Goal: Transaction & Acquisition: Purchase product/service

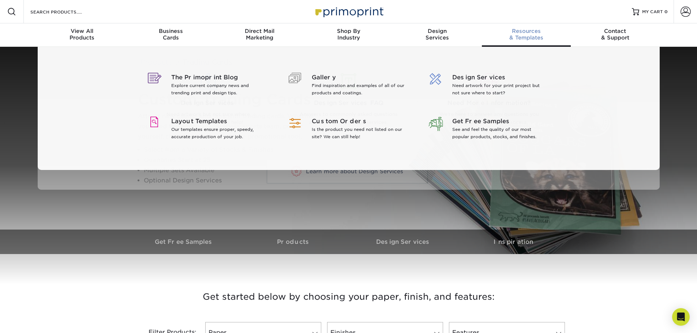
click at [529, 34] on div "Resources & Templates" at bounding box center [526, 34] width 89 height 13
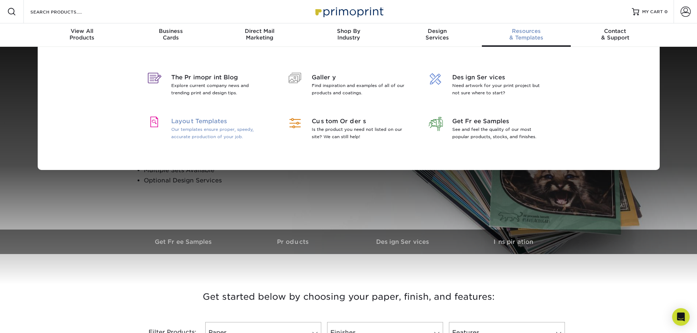
click at [200, 128] on p "Our templates ensure proper, speedy, accurate production of your job." at bounding box center [218, 133] width 95 height 15
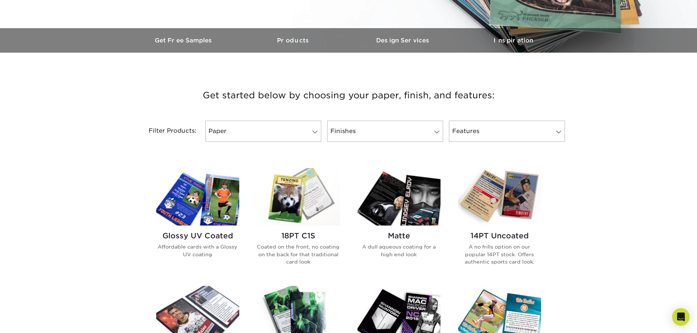
scroll to position [256, 0]
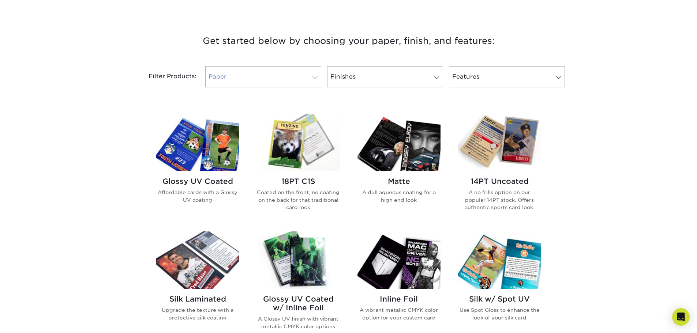
click at [264, 82] on link "Paper" at bounding box center [263, 76] width 116 height 21
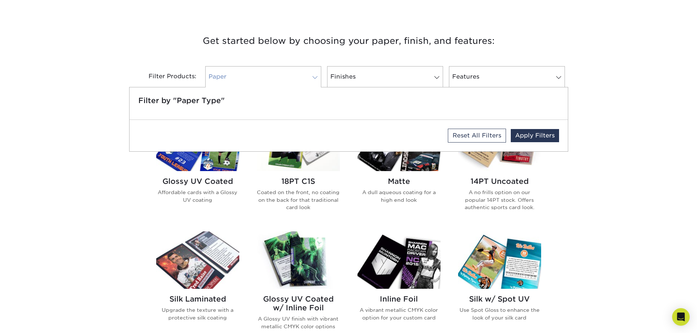
click at [264, 81] on link "Paper" at bounding box center [263, 76] width 116 height 21
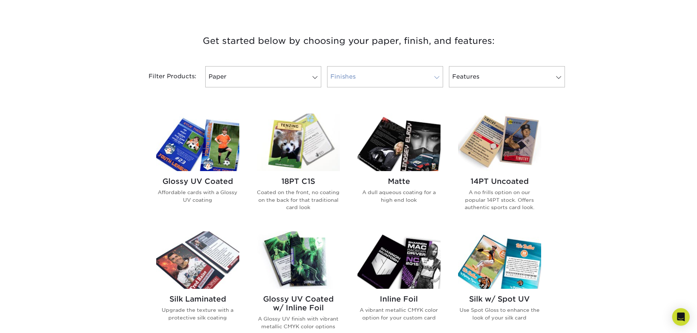
click at [406, 80] on link "Finishes" at bounding box center [385, 76] width 116 height 21
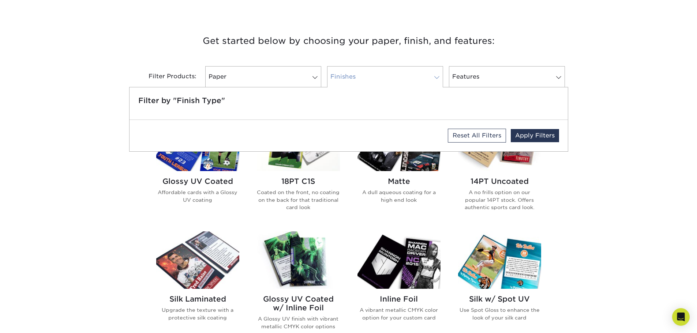
click at [402, 78] on link "Finishes" at bounding box center [385, 76] width 116 height 21
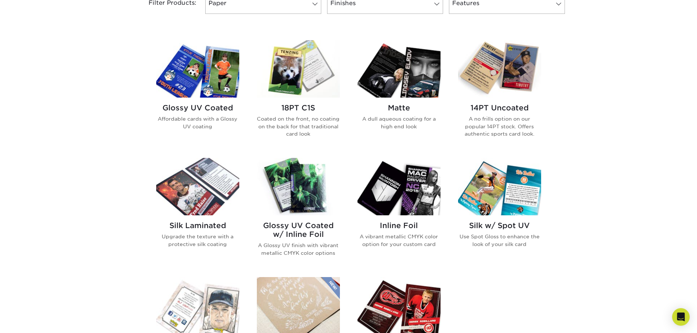
scroll to position [329, 0]
click at [493, 126] on p "A no frills option on our popular 14PT stock. Offers authentic sports card look." at bounding box center [499, 127] width 83 height 22
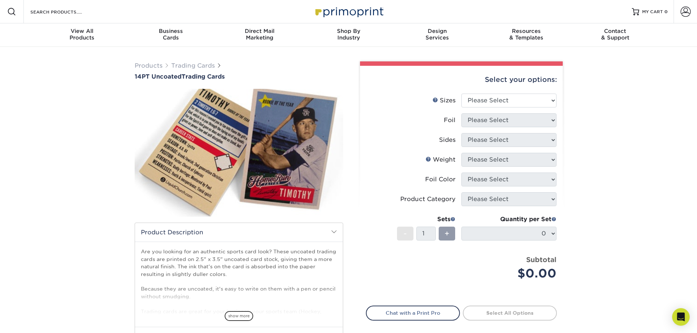
click at [497, 105] on select "Please Select 2.5" x 3.5"" at bounding box center [508, 101] width 95 height 14
select select "2.50x3.50"
click at [461, 94] on select "Please Select 2.5" x 3.5"" at bounding box center [508, 101] width 95 height 14
click at [488, 122] on select "Please Select Yes No" at bounding box center [508, 120] width 95 height 14
select select "1"
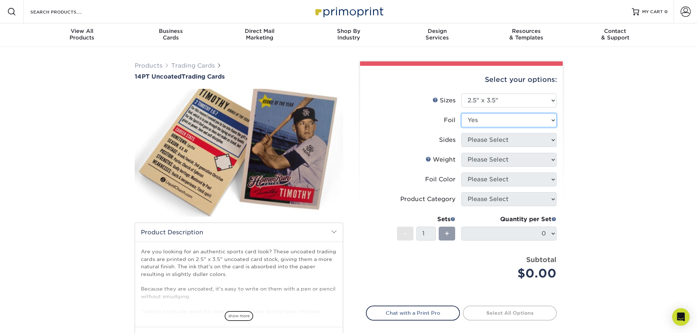
click at [461, 113] on select "Please Select Yes No" at bounding box center [508, 120] width 95 height 14
click at [480, 139] on select "Please Select Print Both Sides - Foil Both Sides Print Both Sides - Foil Front …" at bounding box center [508, 140] width 95 height 14
select select "34527644-b4fd-4ffb-9092-1318eefcd9d9"
click at [461, 133] on select "Please Select Print Both Sides - Foil Both Sides Print Both Sides - Foil Front …" at bounding box center [508, 140] width 95 height 14
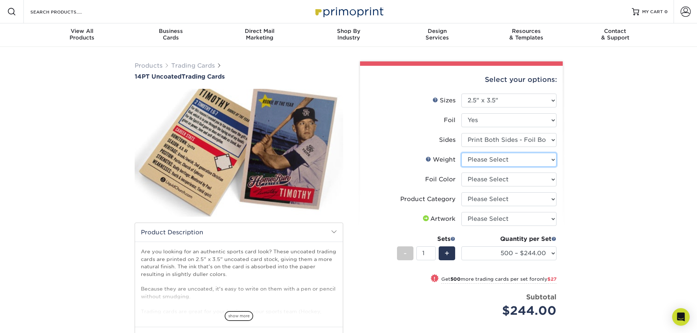
click at [495, 161] on select "Please Select 14PT Uncoated" at bounding box center [508, 160] width 95 height 14
select select "14PT Uncoated"
click at [461, 153] on select "Please Select 14PT Uncoated" at bounding box center [508, 160] width 95 height 14
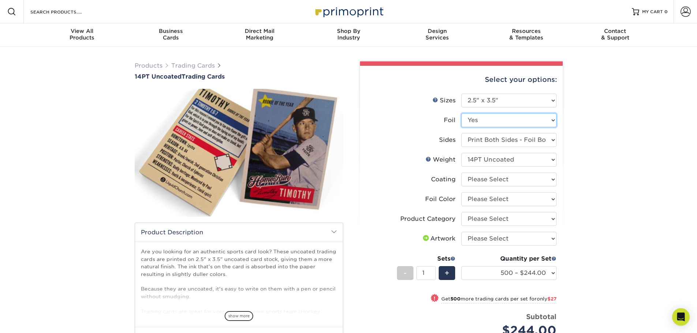
click at [500, 123] on select "Please Select Yes No" at bounding box center [508, 120] width 95 height 14
select select "0"
click at [461, 113] on select "Please Select Yes No" at bounding box center [508, 120] width 95 height 14
select select "-1"
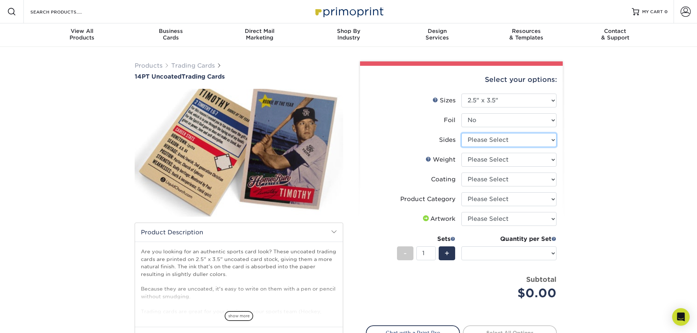
click at [495, 140] on select "Please Select Print Both Sides Print Front Only" at bounding box center [508, 140] width 95 height 14
select select "13abbda7-1d64-4f25-8bb2-c179b224825d"
click at [461, 133] on select "Please Select Print Both Sides Print Front Only" at bounding box center [508, 140] width 95 height 14
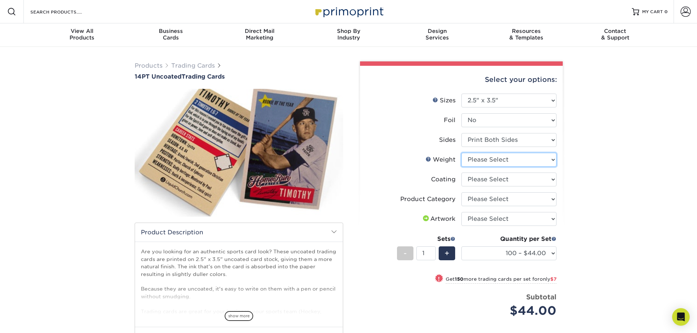
click at [501, 159] on select "Please Select 14PT Uncoated" at bounding box center [508, 160] width 95 height 14
select select "14PT Uncoated"
click at [461, 153] on select "Please Select 14PT Uncoated" at bounding box center [508, 160] width 95 height 14
click at [492, 178] on select at bounding box center [508, 180] width 95 height 14
click at [461, 173] on select at bounding box center [508, 180] width 95 height 14
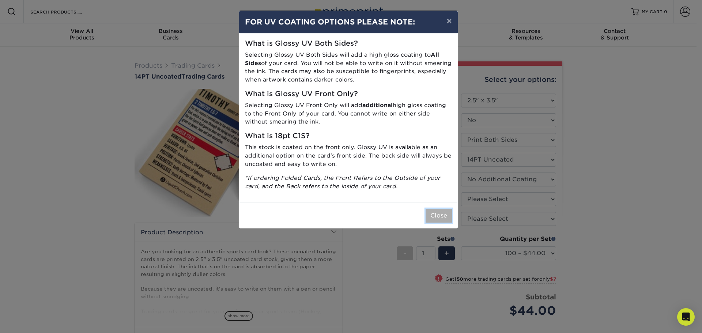
click at [441, 212] on button "Close" at bounding box center [439, 216] width 26 height 14
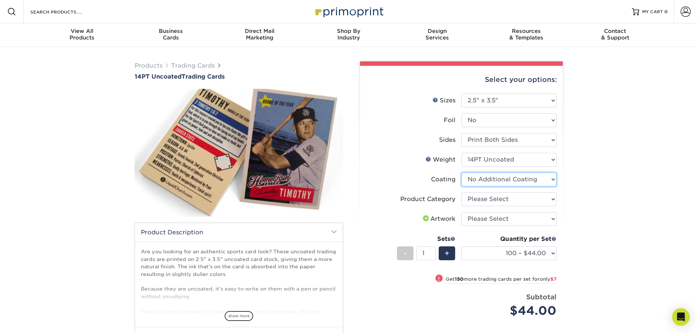
click at [492, 181] on select at bounding box center [508, 180] width 95 height 14
select select "-1"
click at [461, 173] on select at bounding box center [508, 180] width 95 height 14
select select
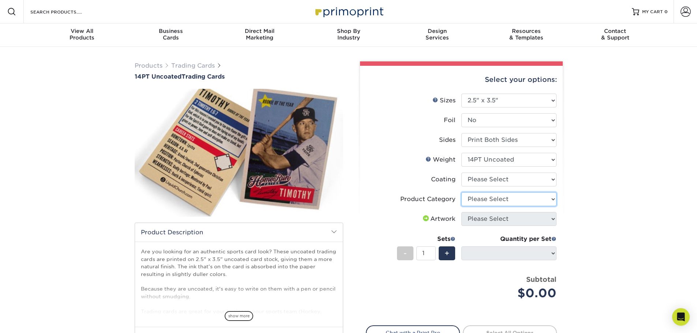
click at [491, 198] on select "Please Select Trading Cards" at bounding box center [508, 199] width 95 height 14
select select "c2f9bce9-36c2-409d-b101-c29d9d031e18"
click at [461, 192] on select "Please Select Trading Cards" at bounding box center [508, 199] width 95 height 14
click at [509, 167] on li "Weight Help Weight Please Select 14PT Uncoated" at bounding box center [461, 163] width 190 height 20
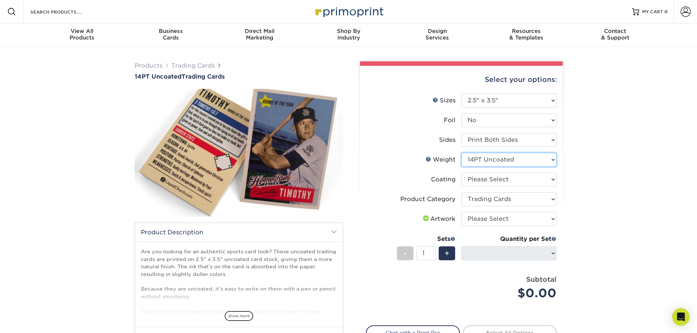
click at [510, 162] on select "Please Select 14PT Uncoated" at bounding box center [508, 160] width 95 height 14
click at [498, 216] on select "Please Select I will upload files I need a design - $100" at bounding box center [508, 219] width 95 height 14
select select "upload"
click at [461, 212] on select "Please Select I will upload files I need a design - $100" at bounding box center [508, 219] width 95 height 14
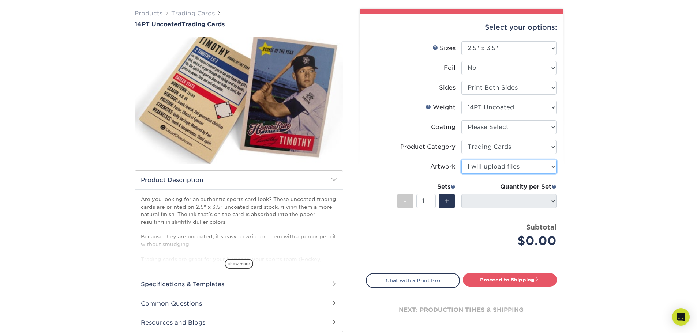
scroll to position [73, 0]
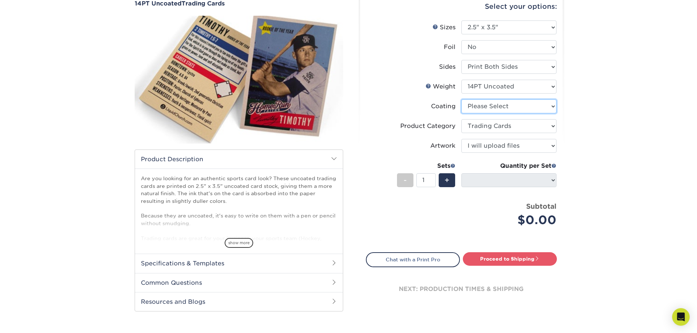
click at [483, 112] on select at bounding box center [508, 106] width 95 height 14
select select "3e7618de-abca-4bda-9f97-8b9129e913d8"
click at [461, 99] on select at bounding box center [508, 106] width 95 height 14
select select "-1"
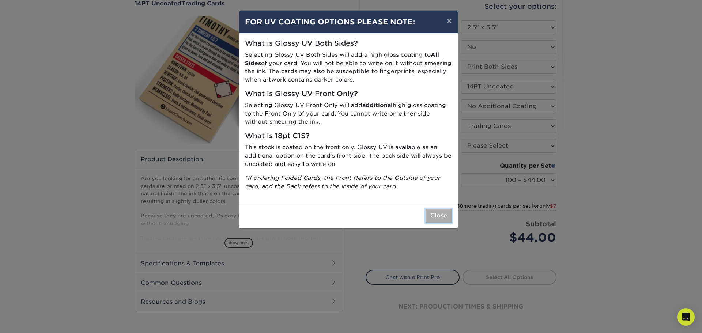
click at [435, 217] on button "Close" at bounding box center [439, 216] width 26 height 14
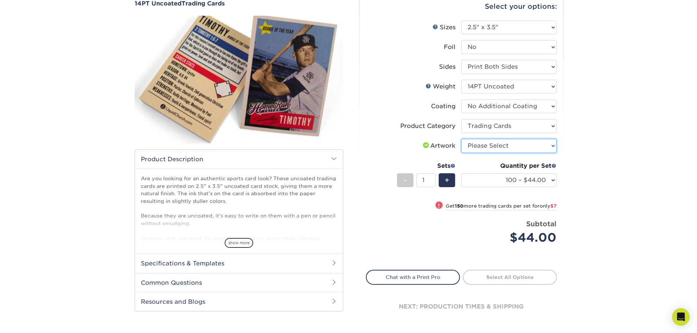
click at [512, 148] on select "Please Select I will upload files I need a design - $100" at bounding box center [508, 146] width 95 height 14
drag, startPoint x: 395, startPoint y: 223, endPoint x: 404, endPoint y: 218, distance: 11.2
click at [395, 223] on div "Price per set $44.00" at bounding box center [413, 233] width 95 height 28
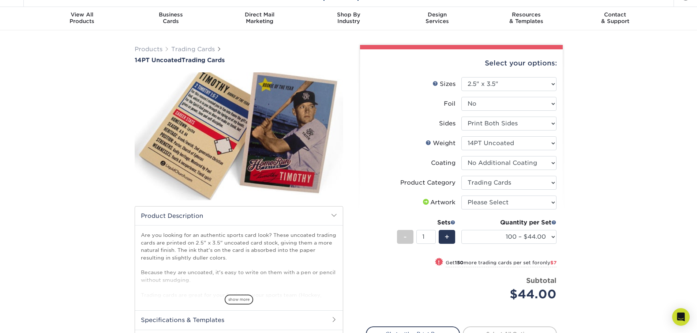
scroll to position [0, 0]
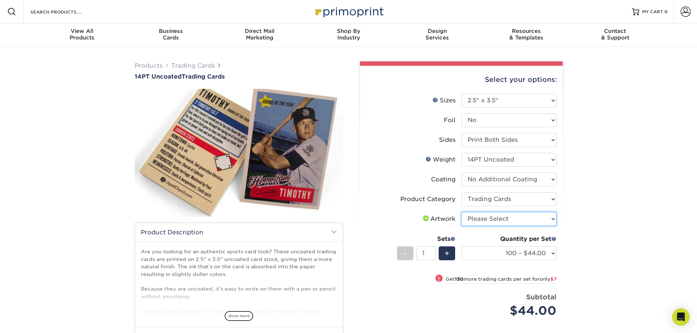
click at [492, 219] on select "Please Select I will upload files I need a design - $100" at bounding box center [508, 219] width 95 height 14
click at [614, 191] on div "Products Trading Cards 14PT Uncoated Trading Cards show more Templates" at bounding box center [348, 237] width 697 height 381
